Goal: Task Accomplishment & Management: Use online tool/utility

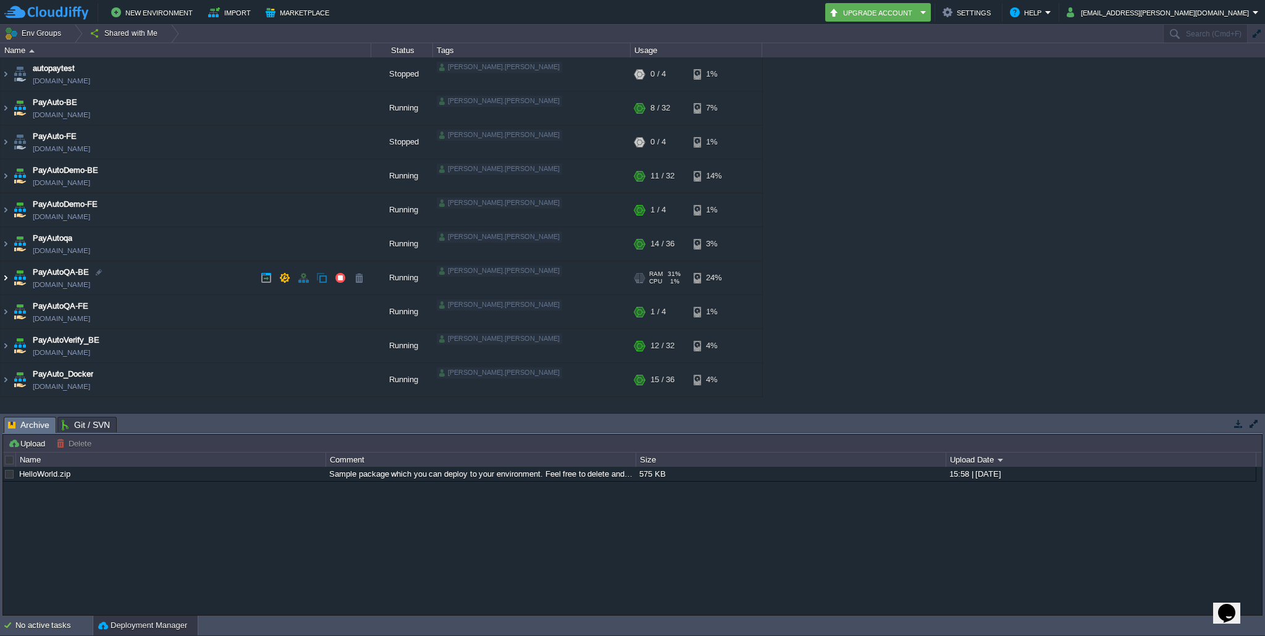
click at [7, 281] on img at bounding box center [6, 277] width 10 height 33
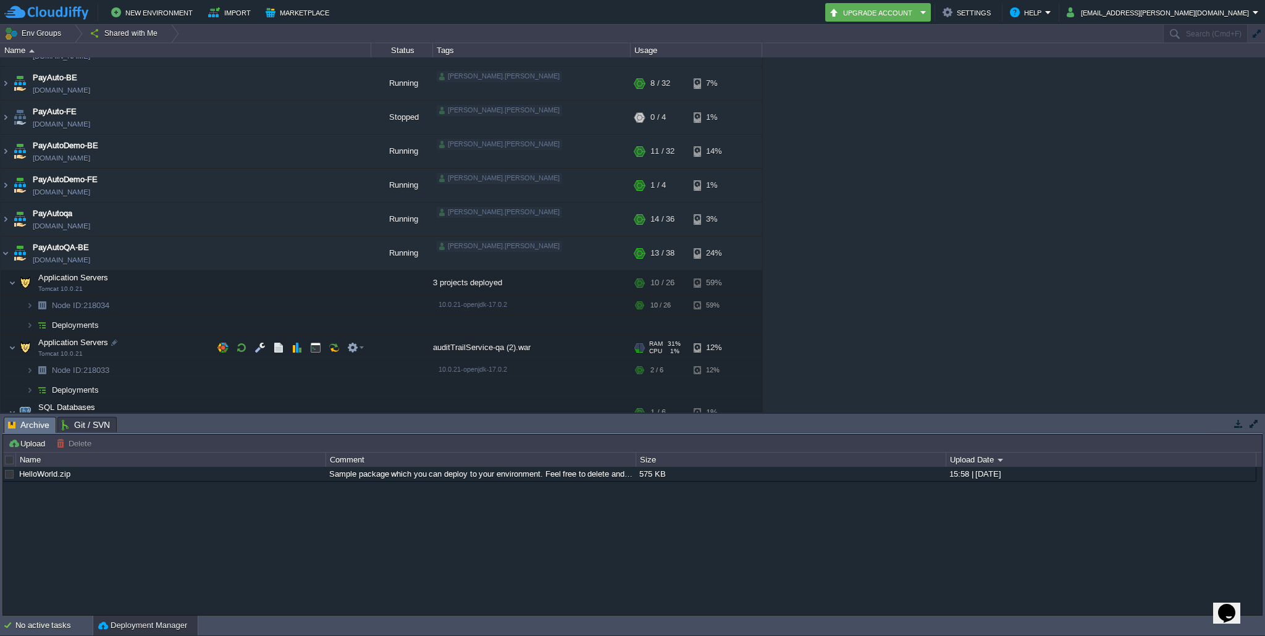
scroll to position [25, 0]
click at [30, 326] on img at bounding box center [29, 324] width 7 height 19
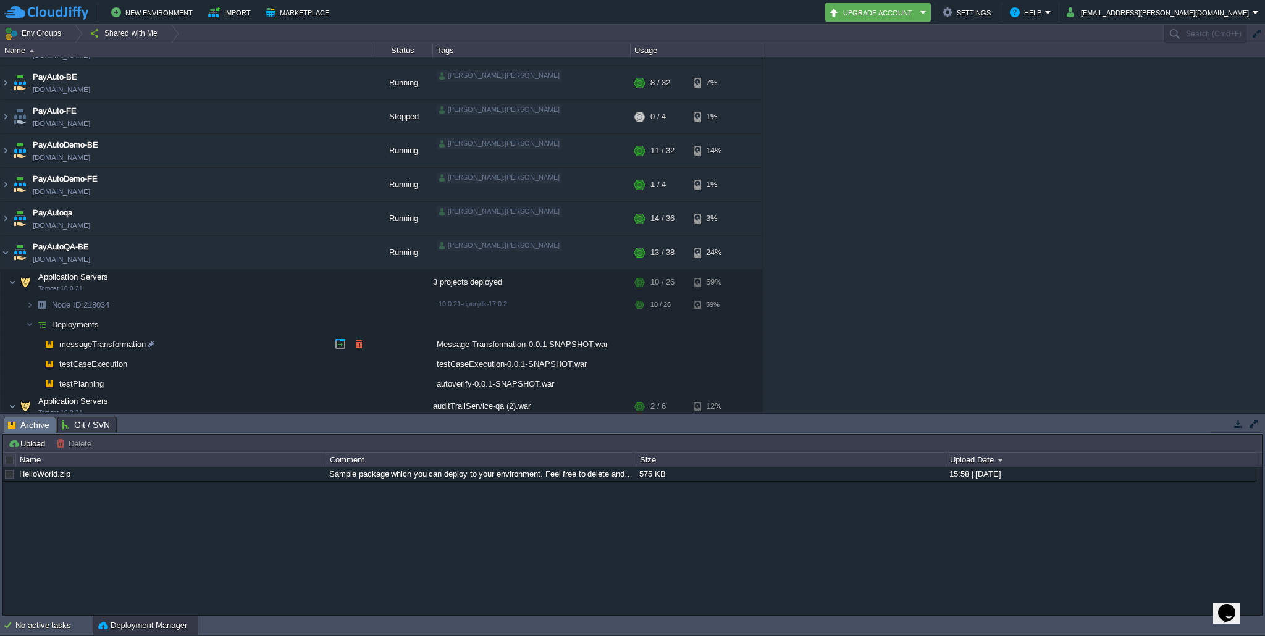
click at [103, 347] on span "messageTransformation" at bounding box center [103, 344] width 90 height 11
click at [183, 324] on td "Deployments" at bounding box center [186, 325] width 371 height 20
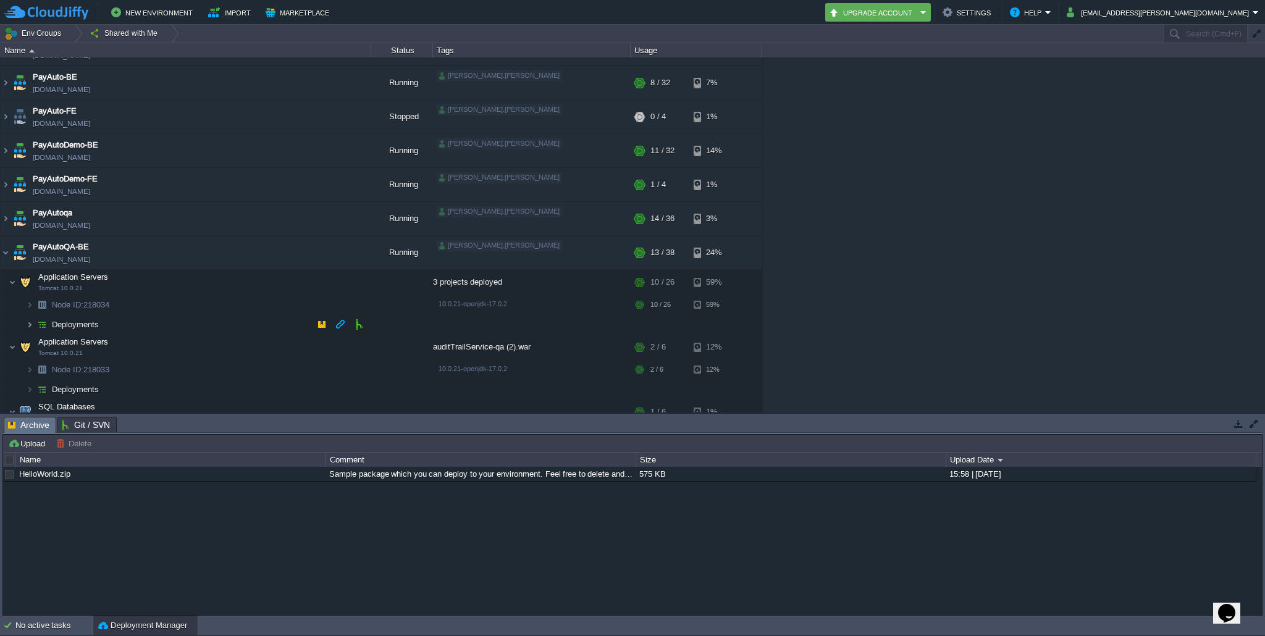
click at [32, 323] on img at bounding box center [29, 324] width 7 height 19
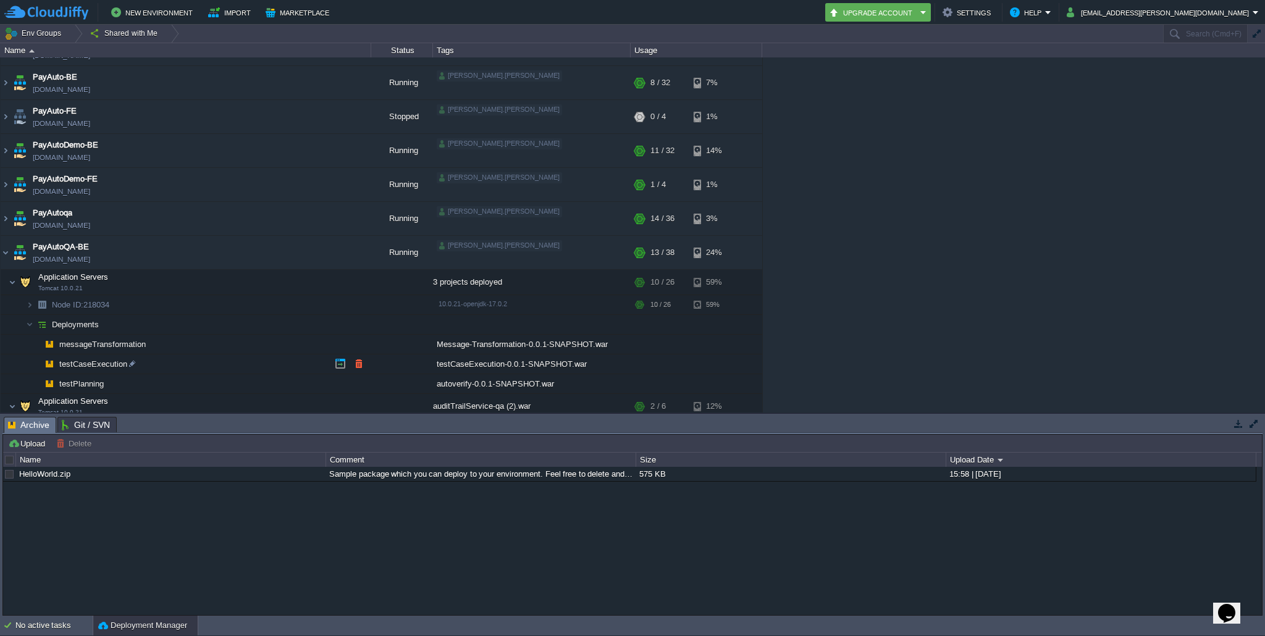
scroll to position [53, 0]
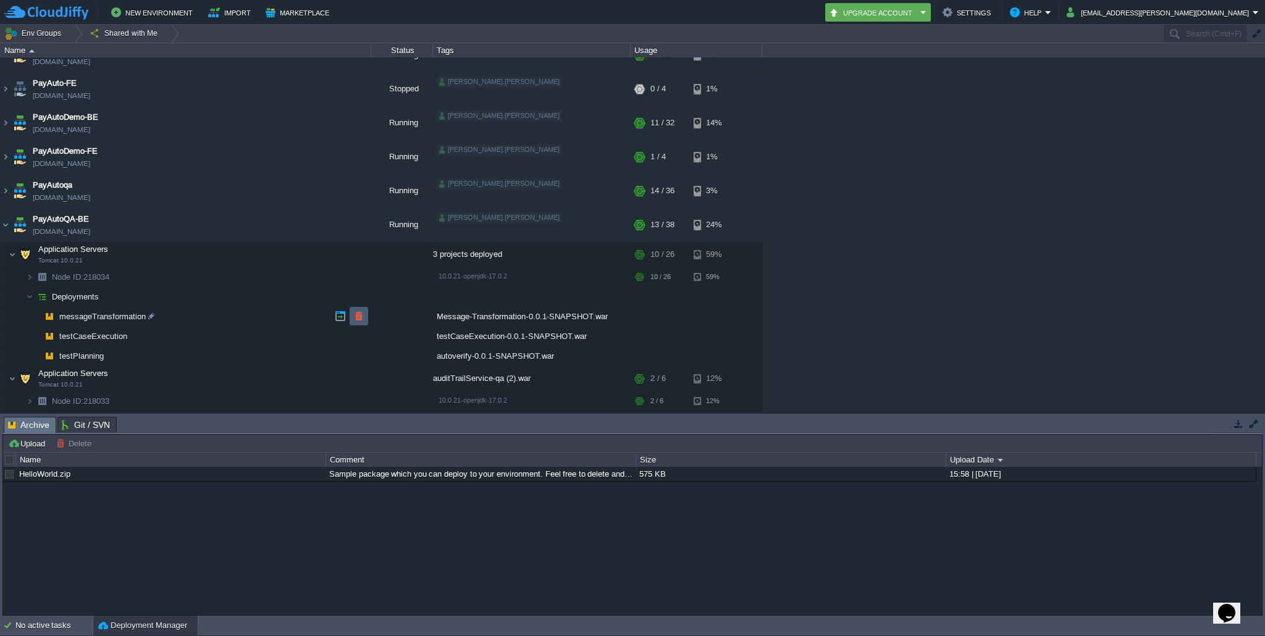
click at [360, 315] on button "button" at bounding box center [358, 316] width 11 height 11
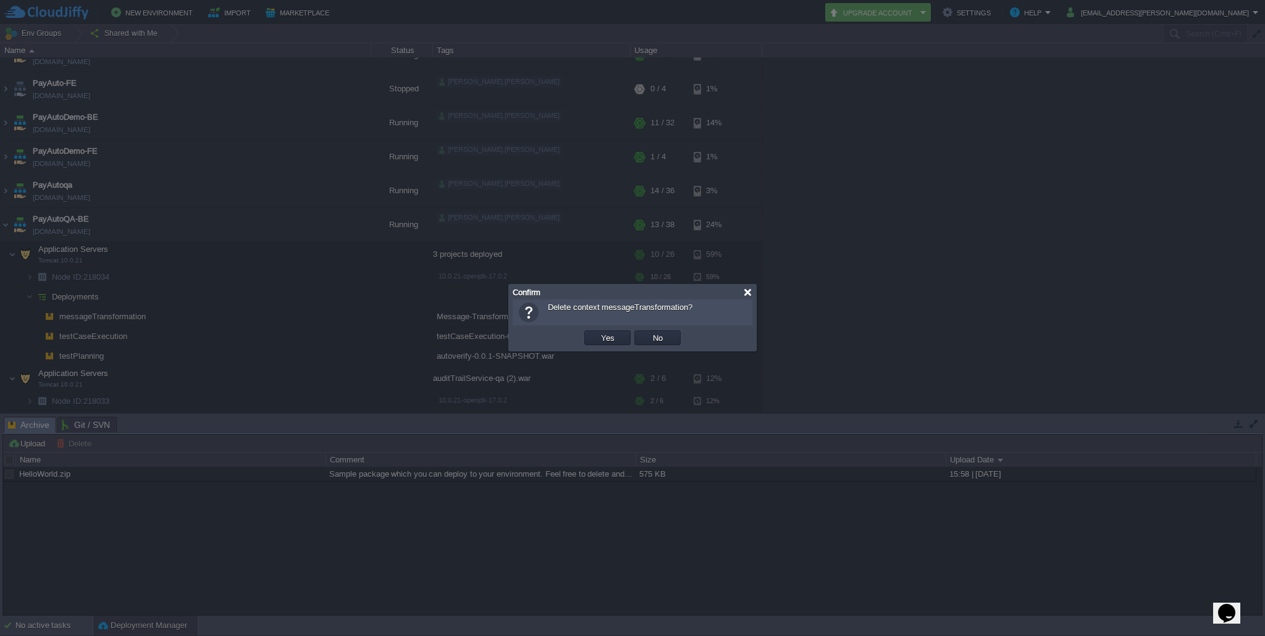
click at [749, 292] on div at bounding box center [747, 292] width 9 height 9
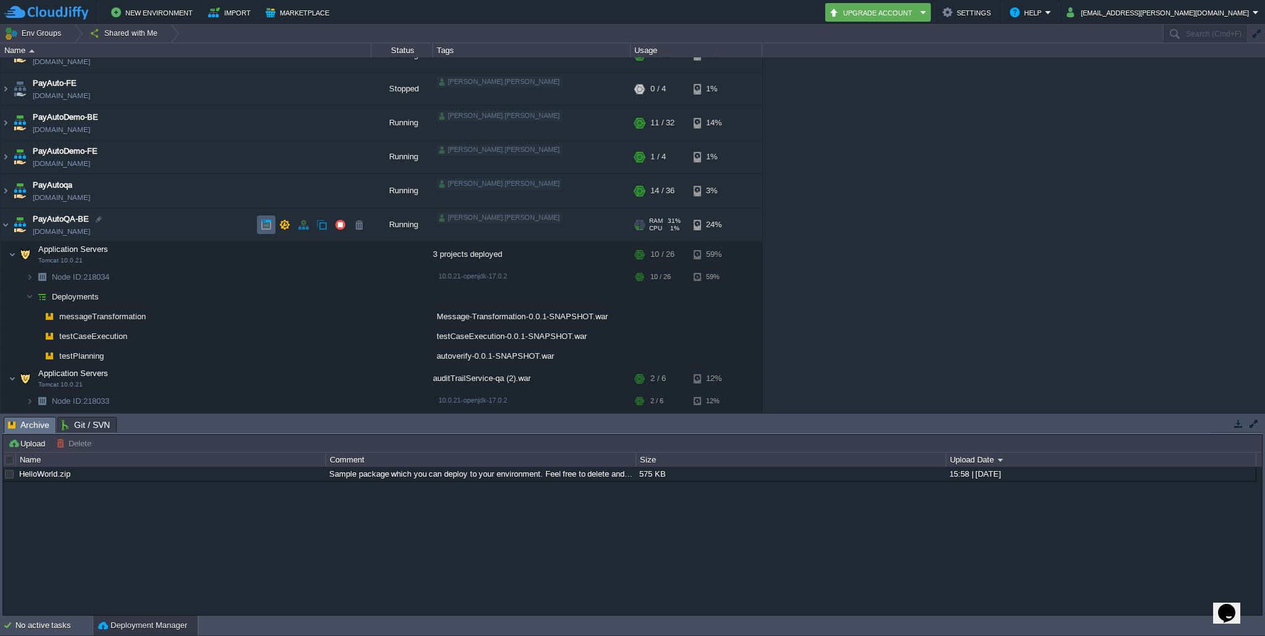
click at [264, 224] on button "button" at bounding box center [266, 224] width 11 height 11
click at [340, 224] on button "button" at bounding box center [340, 224] width 11 height 11
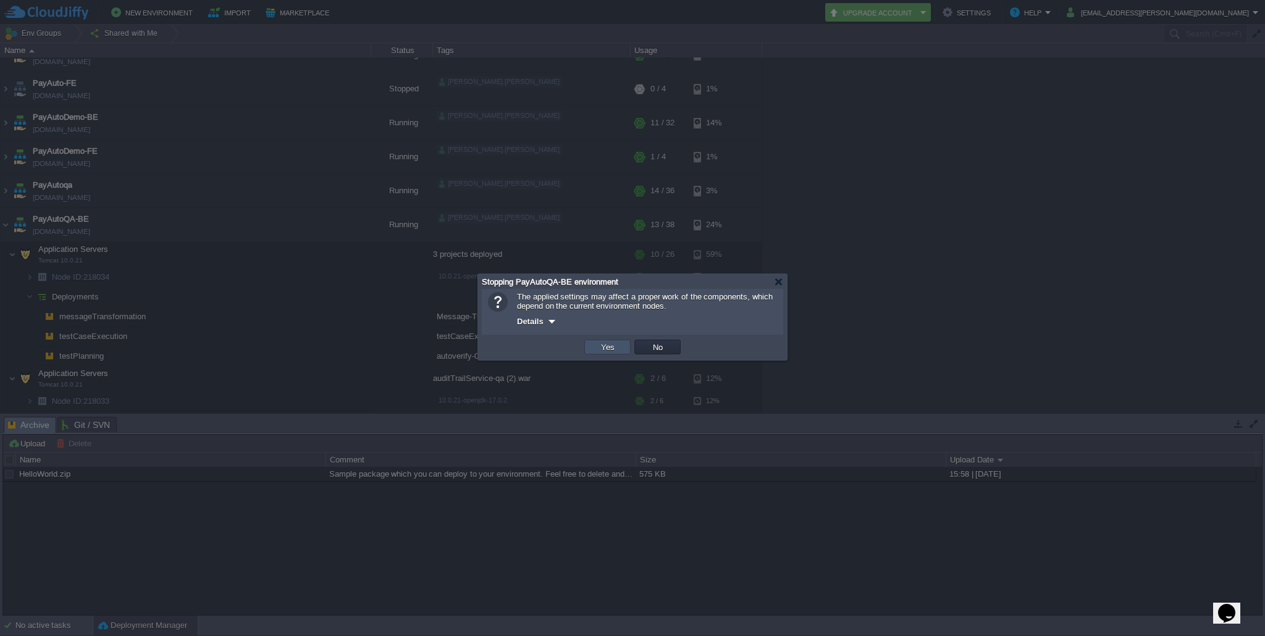
click at [611, 348] on button "Yes" at bounding box center [607, 347] width 21 height 11
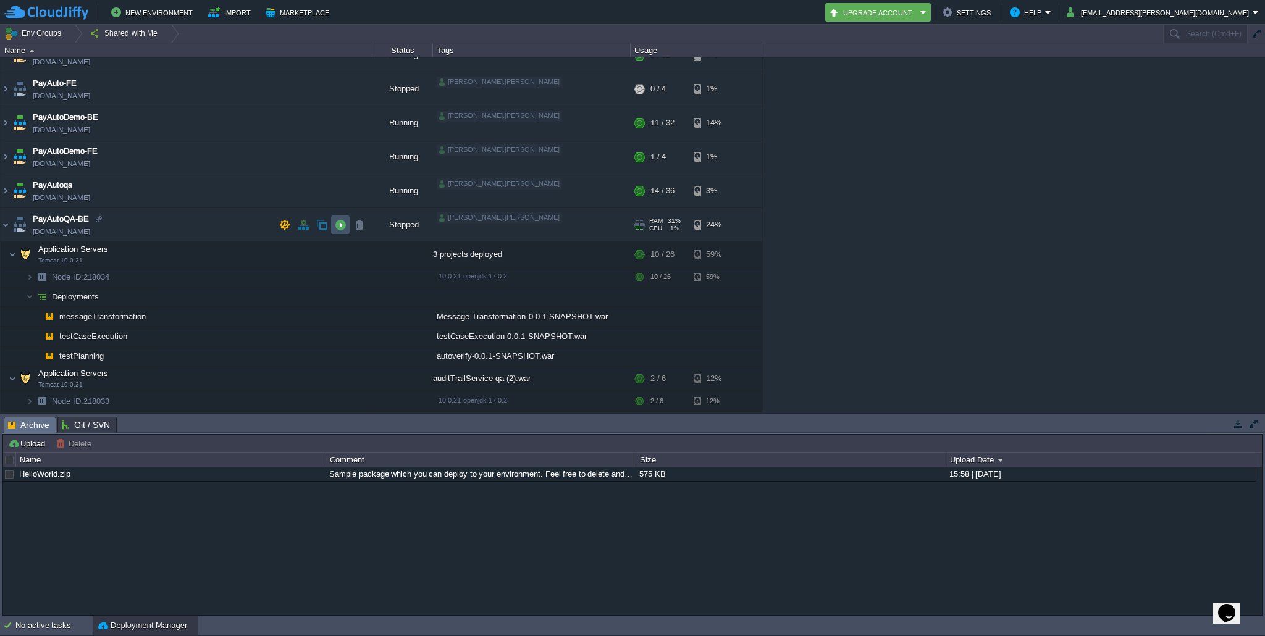
click at [339, 222] on button "button" at bounding box center [340, 224] width 11 height 11
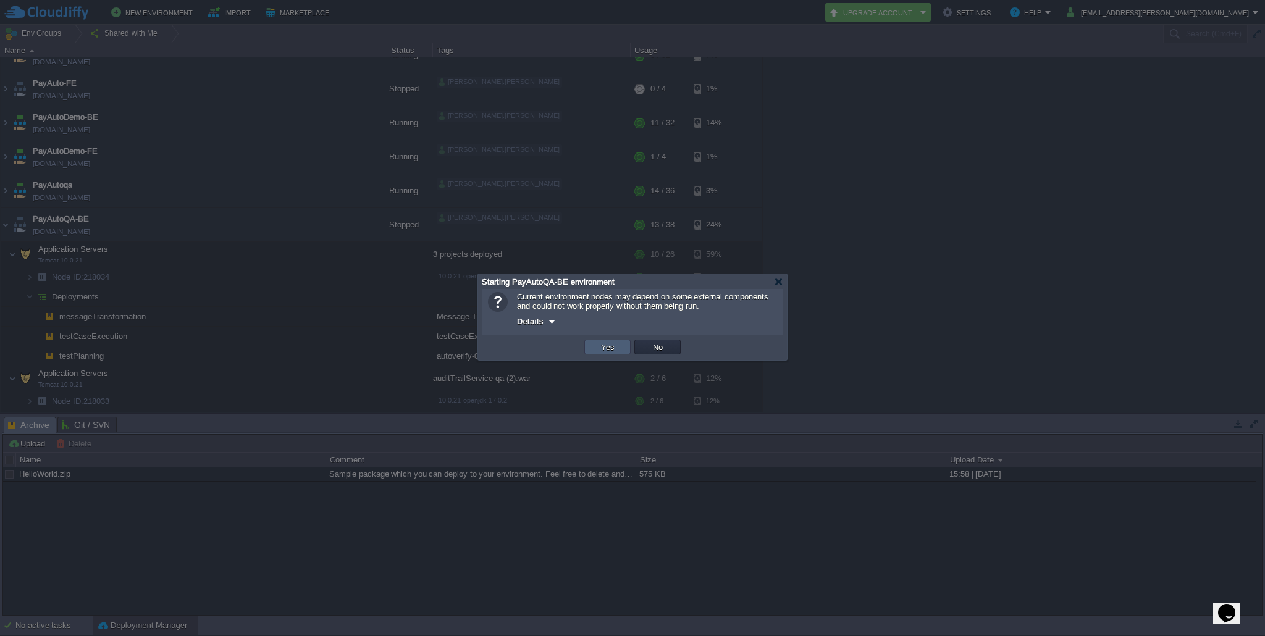
click at [612, 345] on button "Yes" at bounding box center [607, 347] width 21 height 11
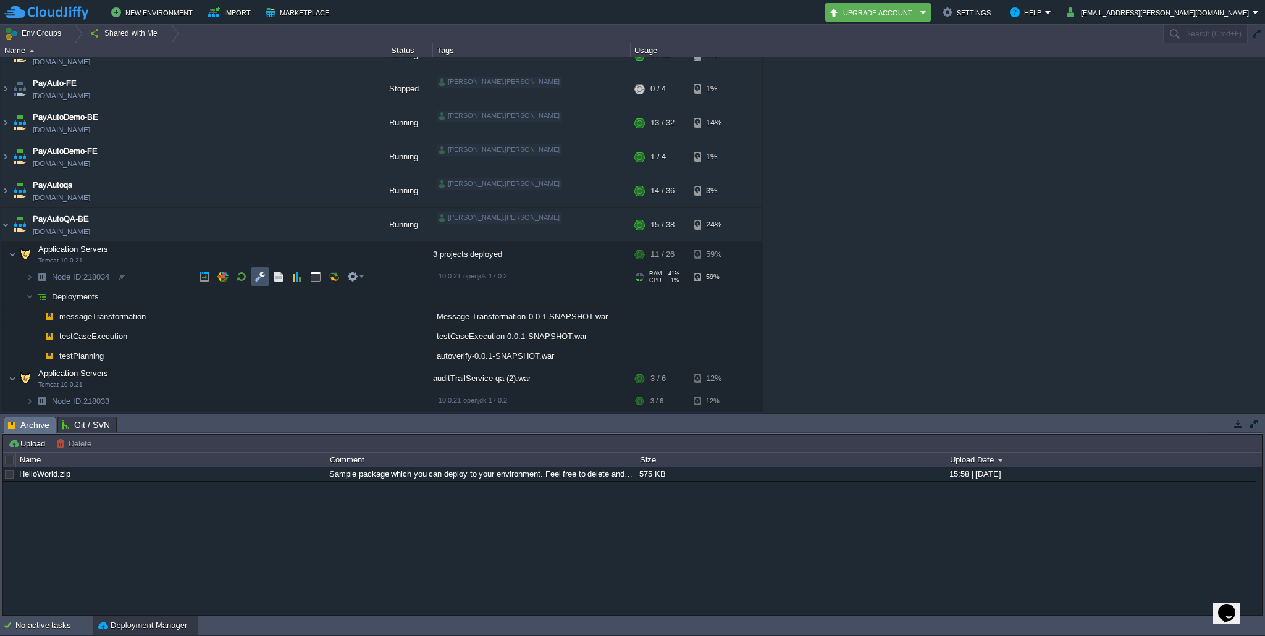
click at [258, 275] on button "button" at bounding box center [260, 276] width 11 height 11
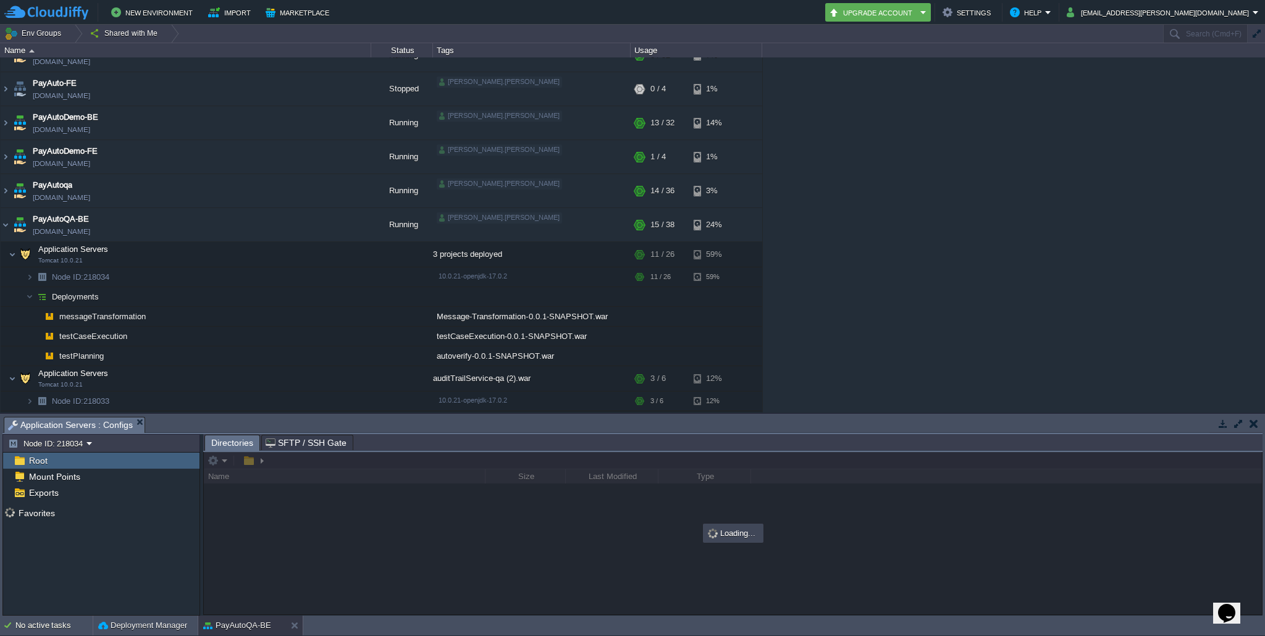
click at [238, 481] on div at bounding box center [733, 533] width 1058 height 162
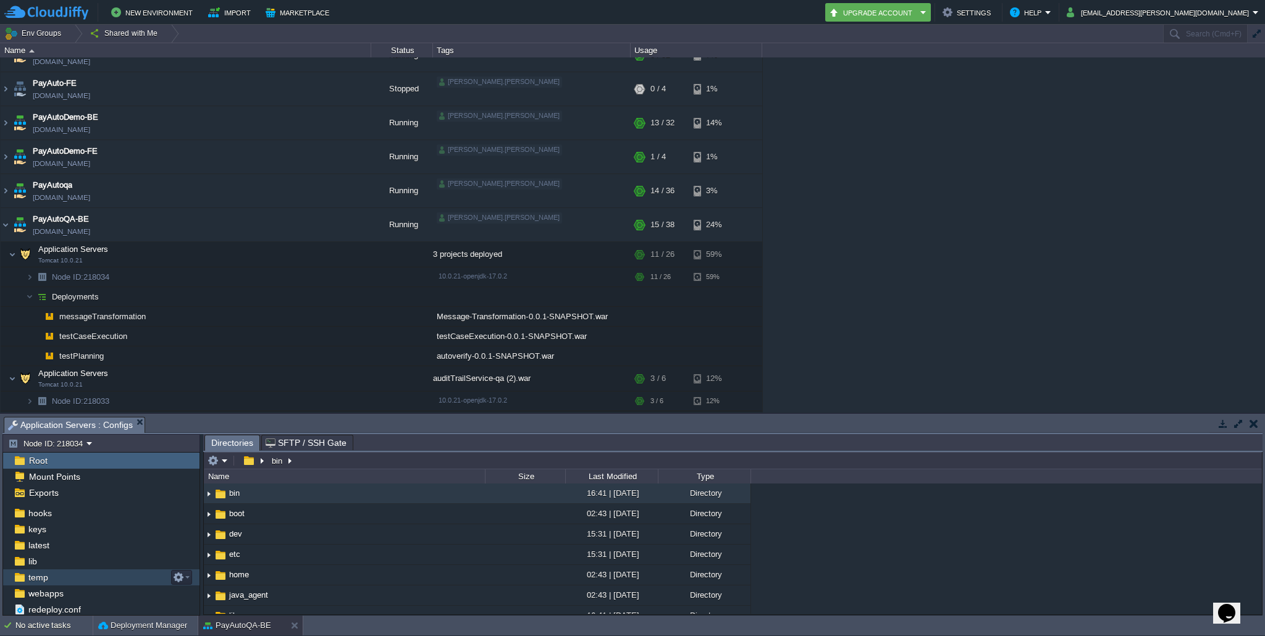
click at [37, 577] on span "temp" at bounding box center [38, 577] width 24 height 11
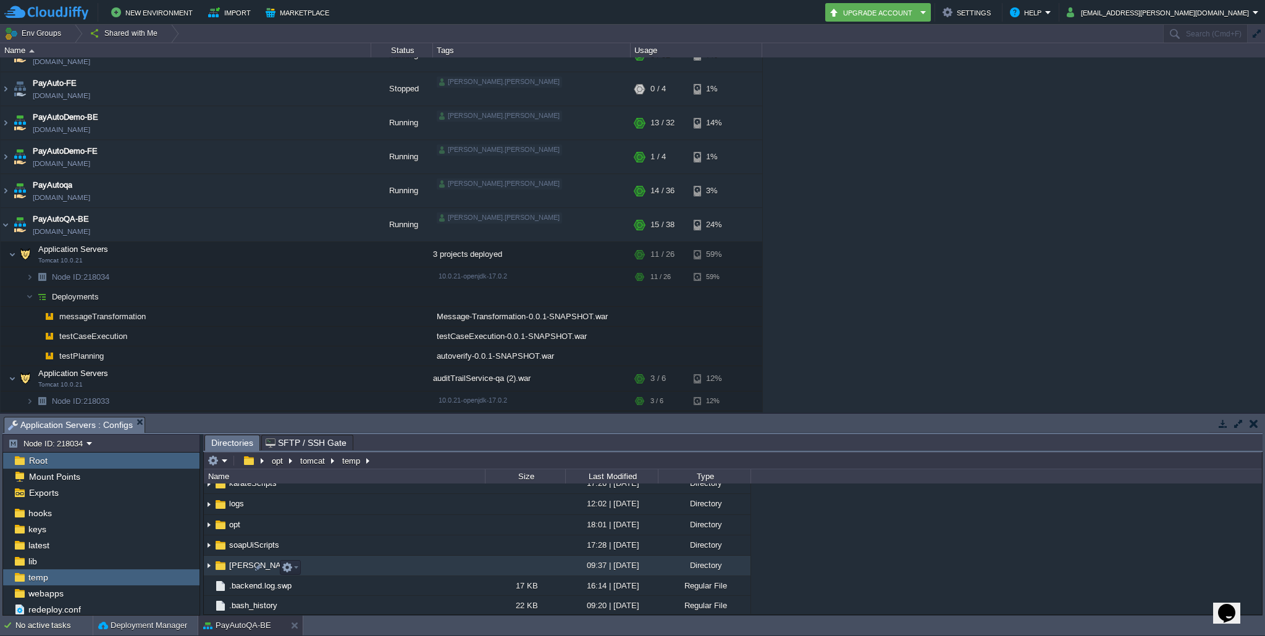
scroll to position [149, 0]
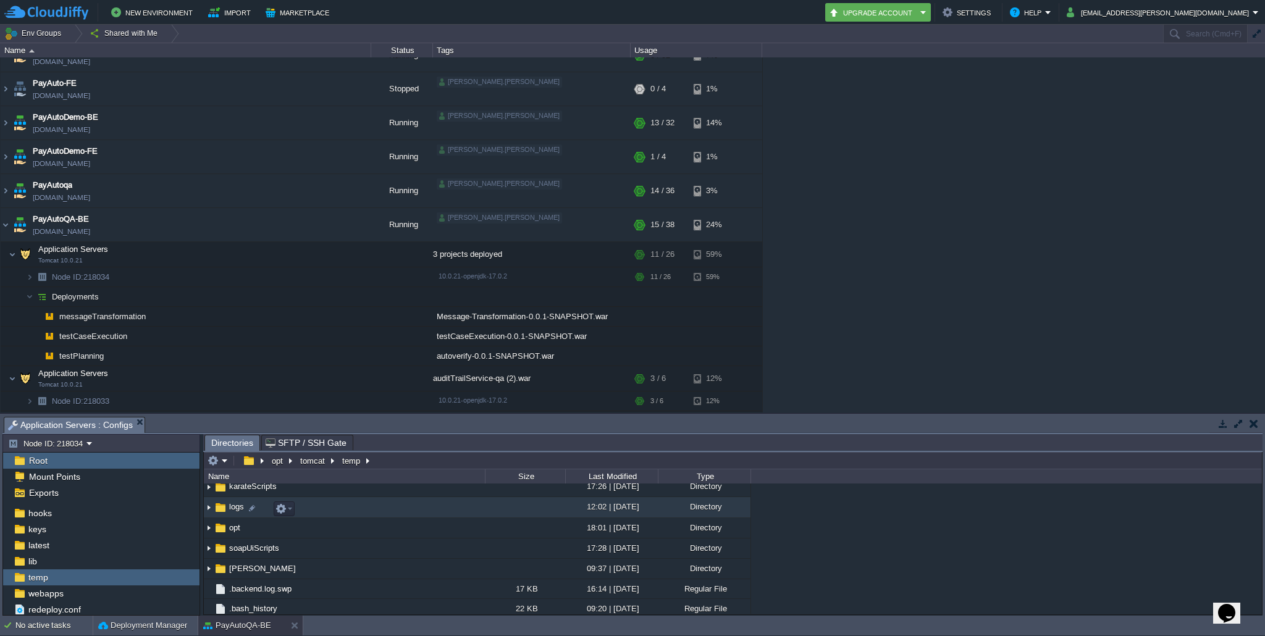
click at [210, 511] on img at bounding box center [209, 508] width 10 height 19
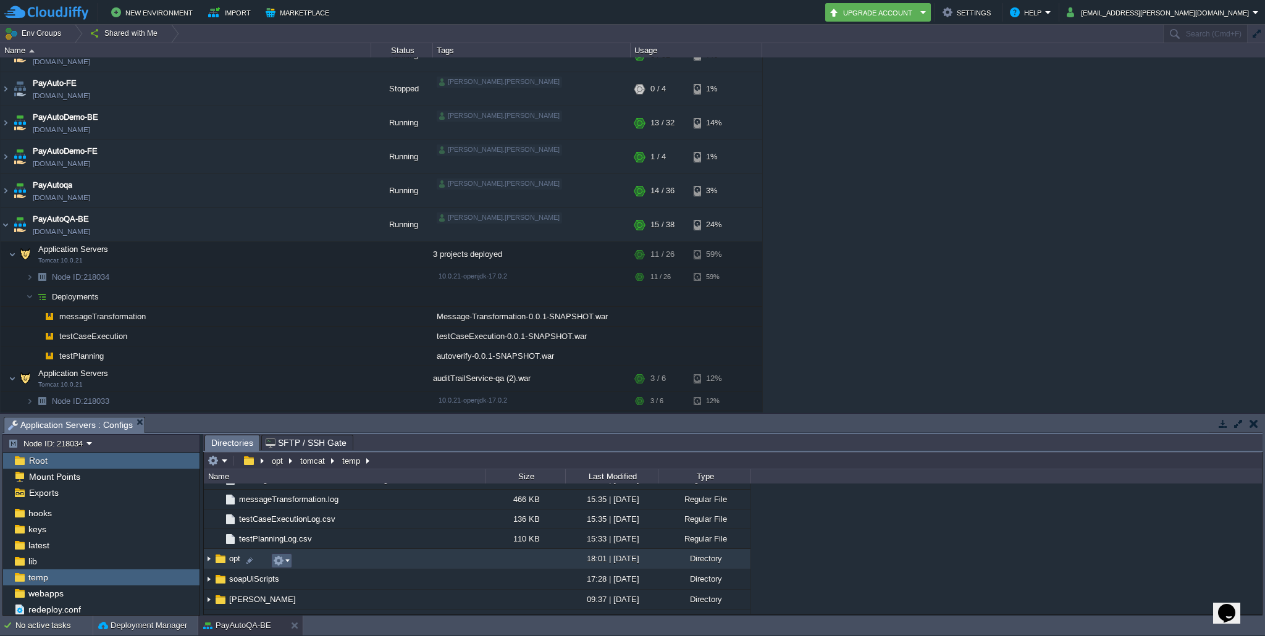
scroll to position [1778, 0]
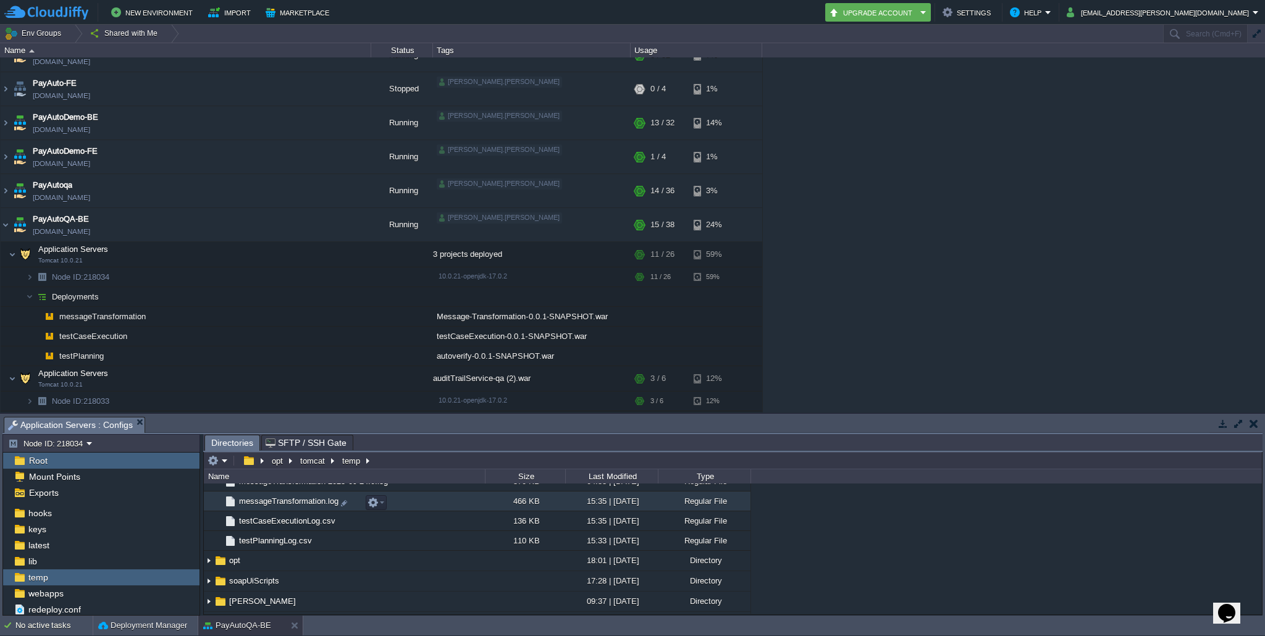
click at [285, 507] on span "messageTransformation.log" at bounding box center [288, 501] width 103 height 11
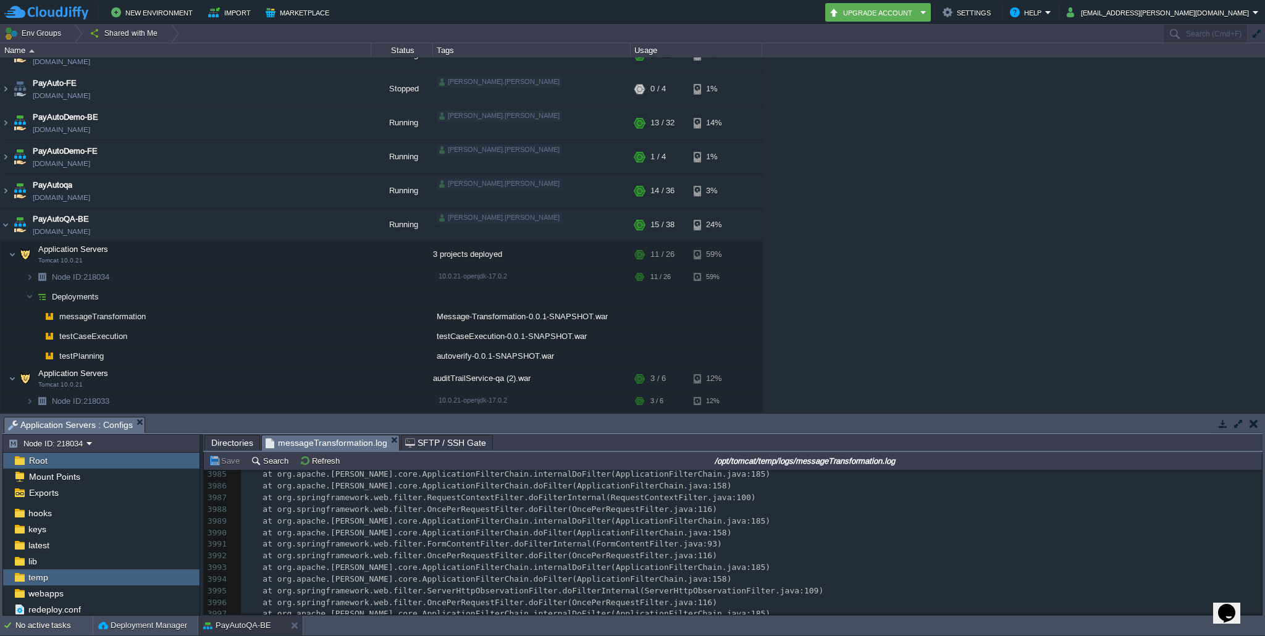
scroll to position [0, 0]
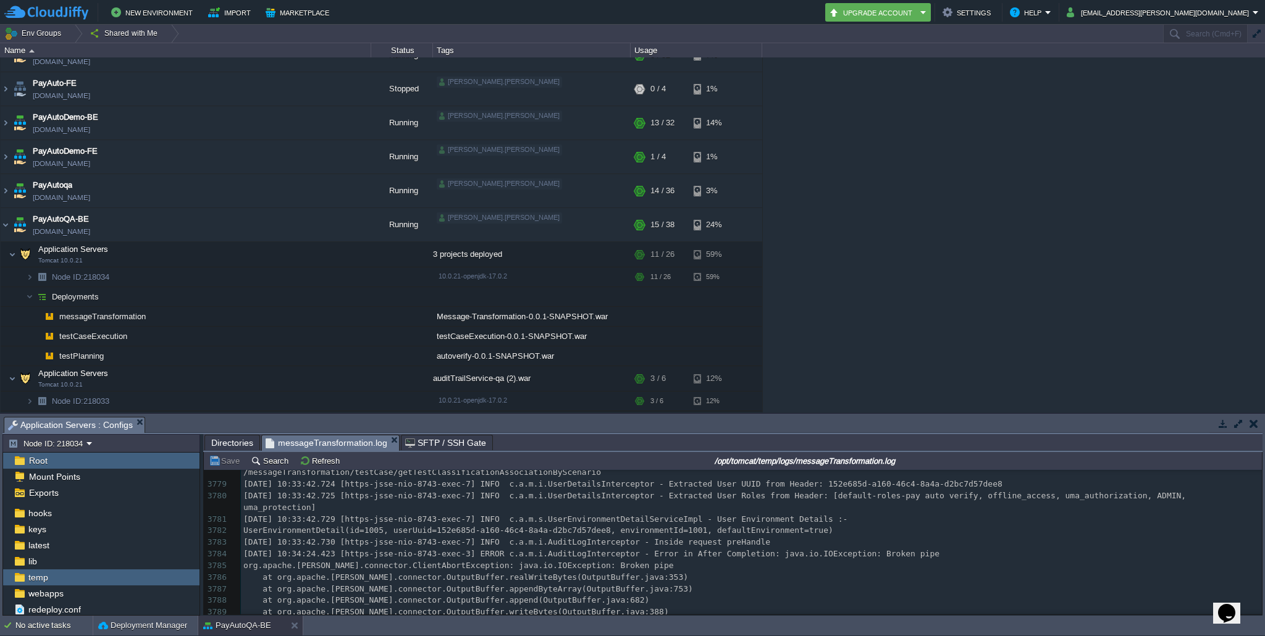
click at [972, 570] on pre "org.apache.[PERSON_NAME].connector.ClientAbortException: java.io.IOException: B…" at bounding box center [751, 566] width 1021 height 12
type textarea "org.apache.[PERSON_NAME].connector.ClientAbortException: java.io.IOException: B…"
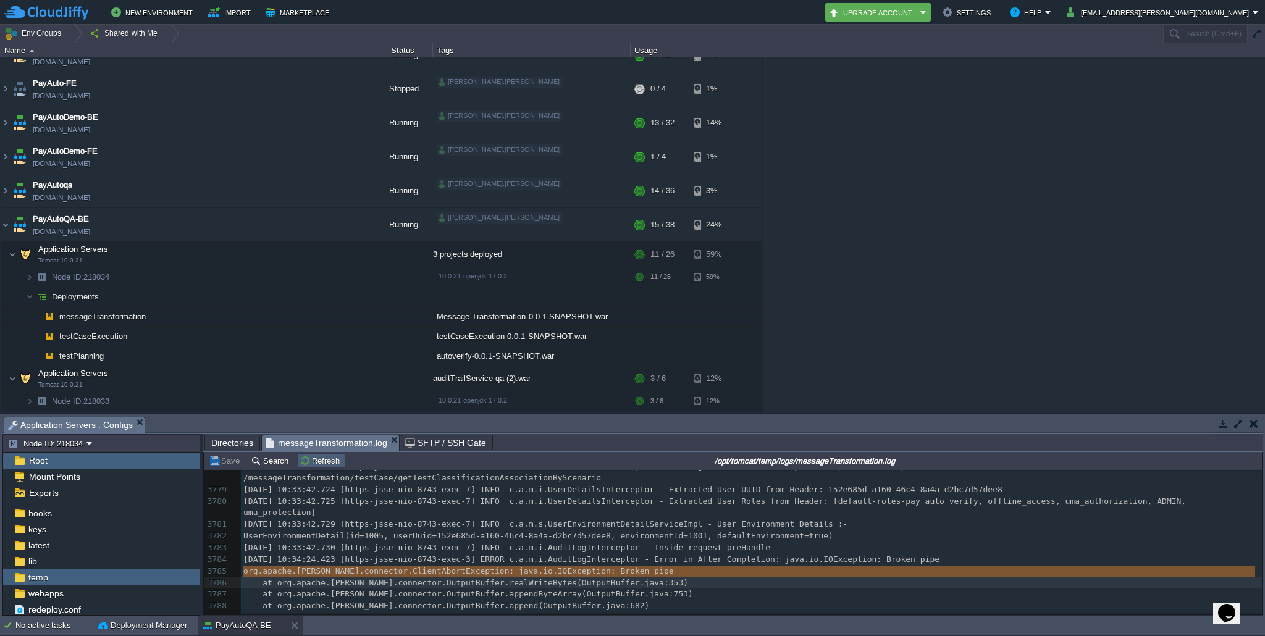
click at [319, 465] on button "Refresh" at bounding box center [322, 460] width 44 height 11
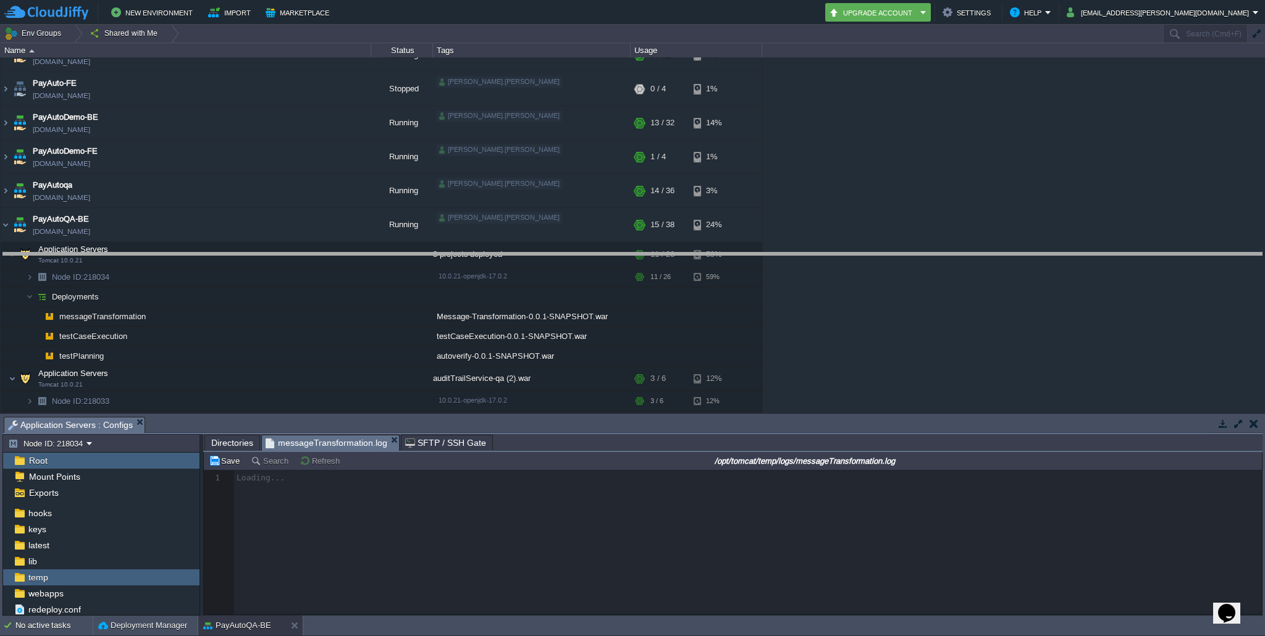
drag, startPoint x: 732, startPoint y: 426, endPoint x: 722, endPoint y: 261, distance: 164.6
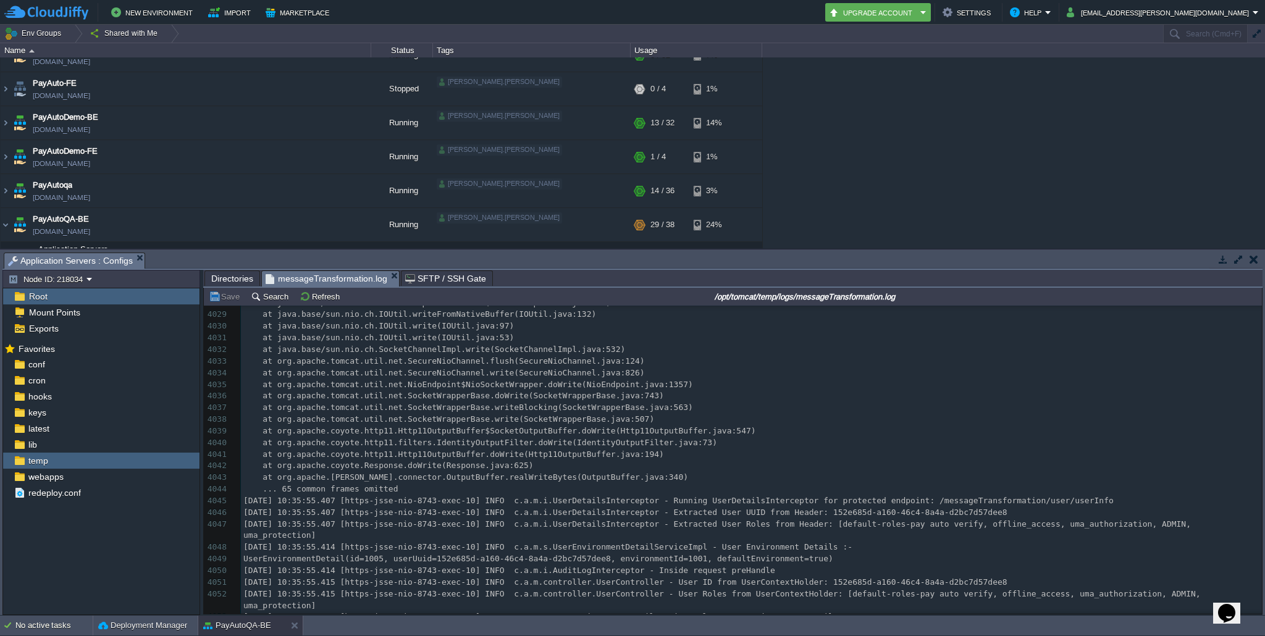
scroll to position [47910, 0]
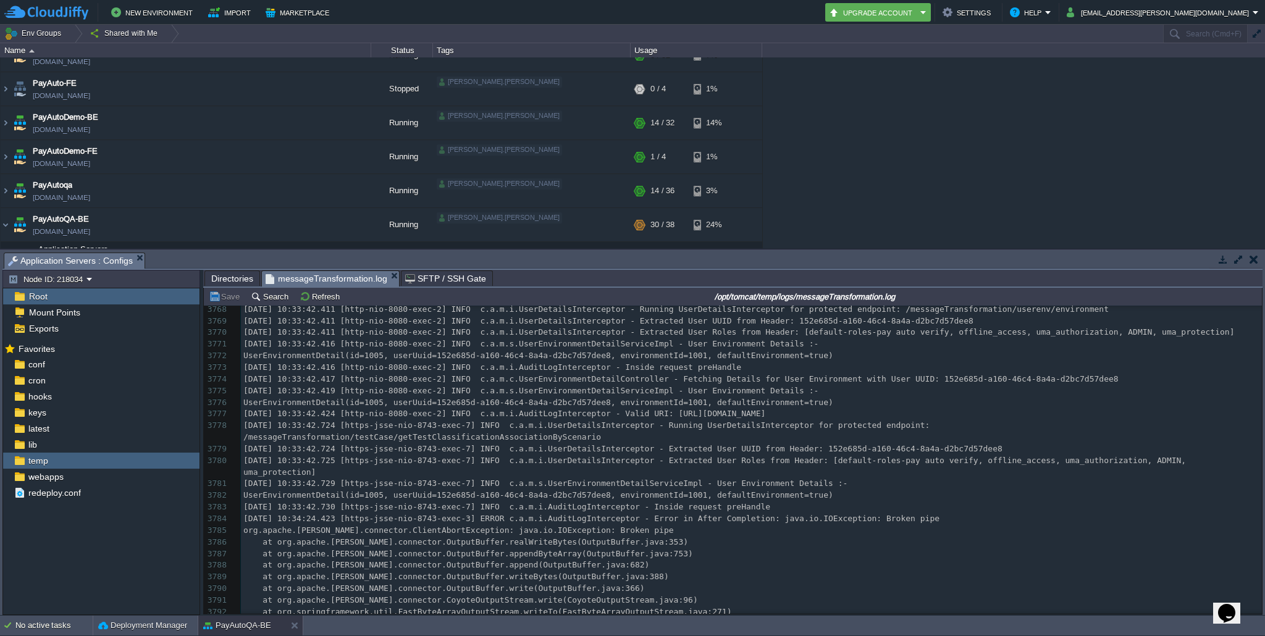
click at [704, 517] on div "4103 [DATE] 00:03:46.198 [AsyncResolver-bootstrap-executor-0] INFO c.n.d.s.r.aw…" at bounding box center [751, 419] width 1021 height 605
type textarea "[DATE] 10:34:24.423 [https-jsse-nio-8743-exec-3] ERROR c.a.m.i.AuditLogIntercep…"
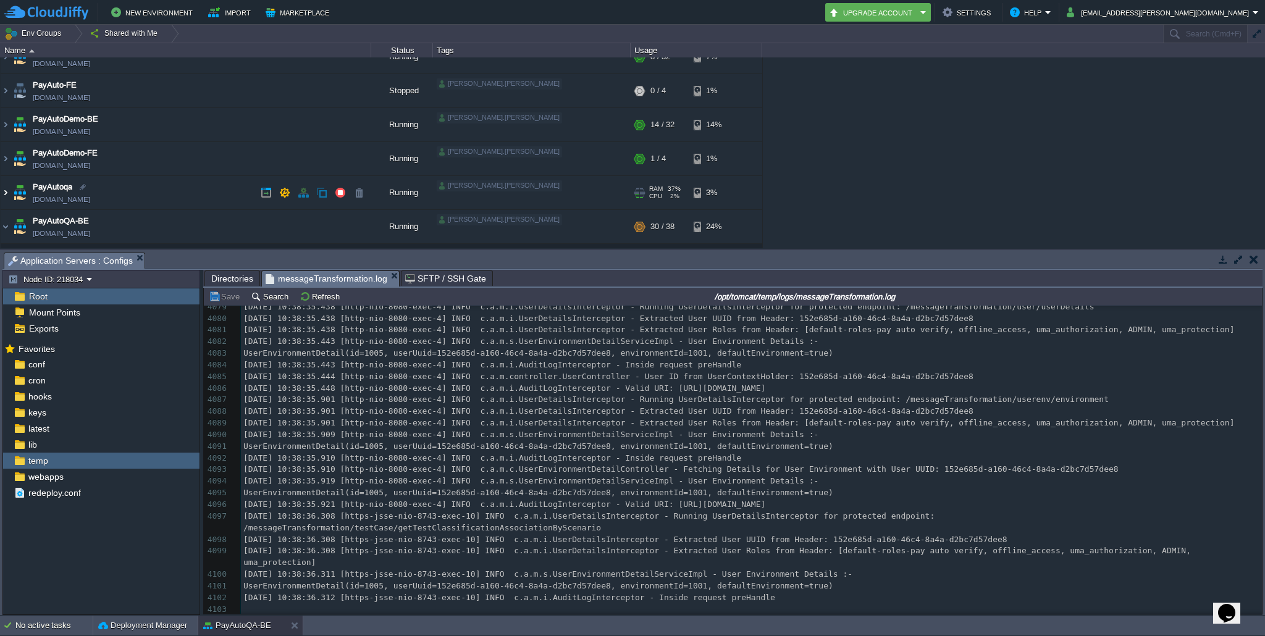
click at [4, 190] on img at bounding box center [6, 192] width 10 height 33
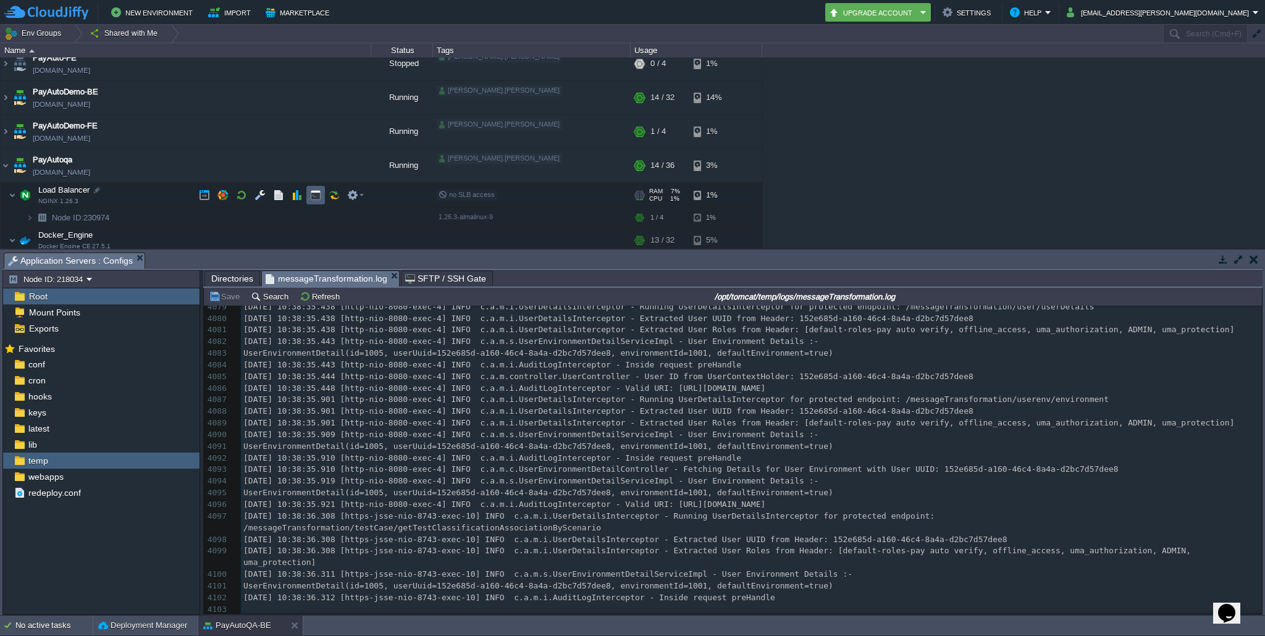
click at [315, 199] on button "button" at bounding box center [315, 195] width 11 height 11
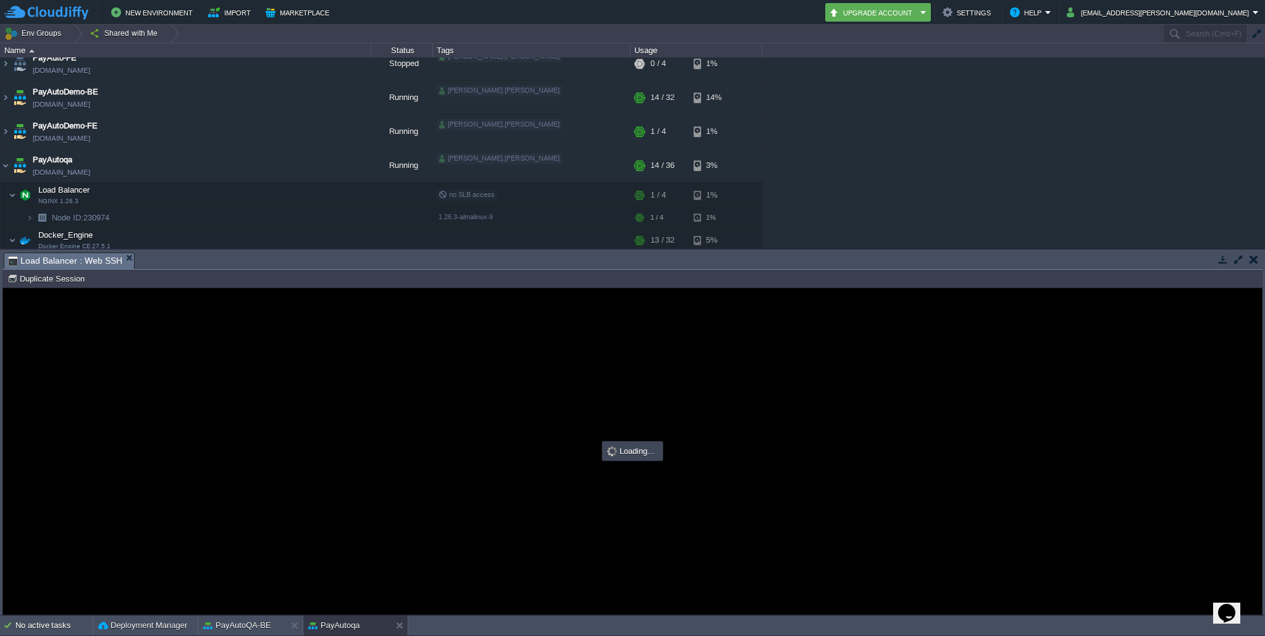
click at [366, 414] on div at bounding box center [632, 452] width 1259 height 326
type input "#000000"
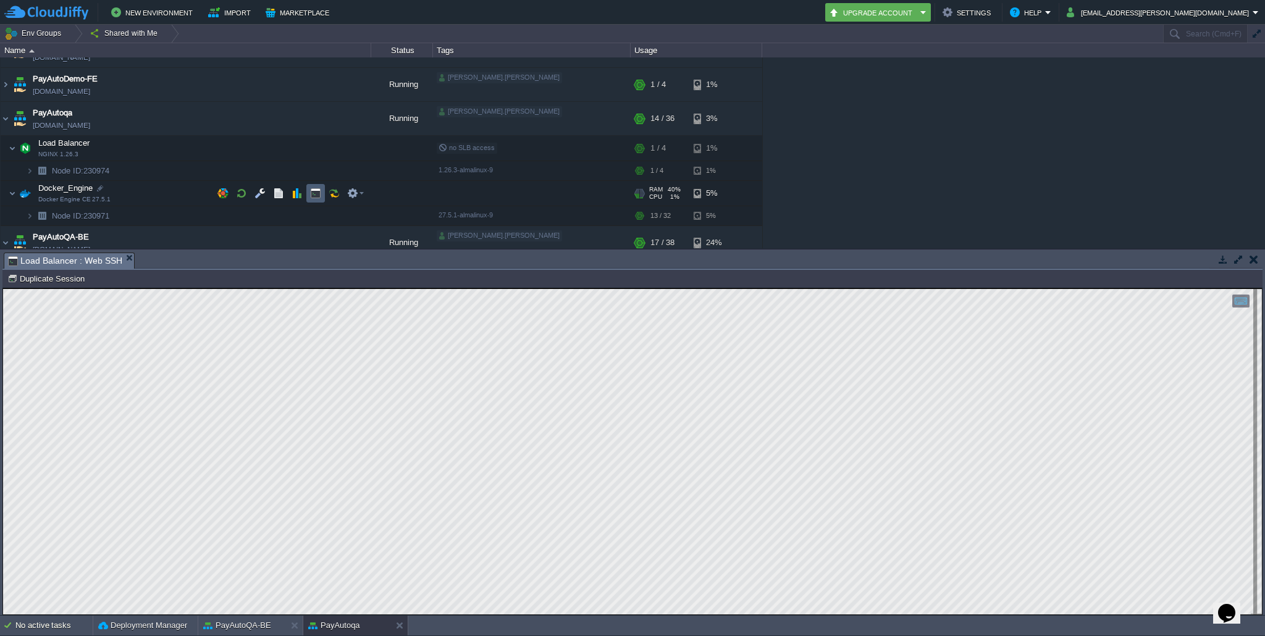
click at [314, 192] on button "button" at bounding box center [315, 193] width 11 height 11
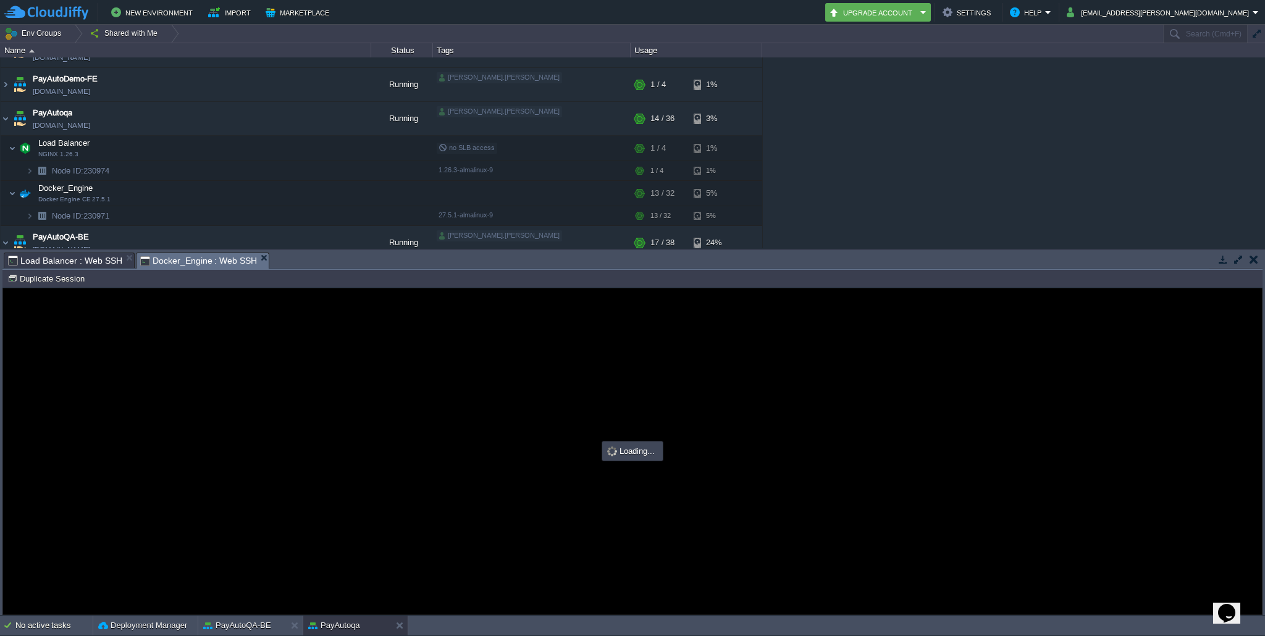
type input "#000000"
